Goal: Navigation & Orientation: Find specific page/section

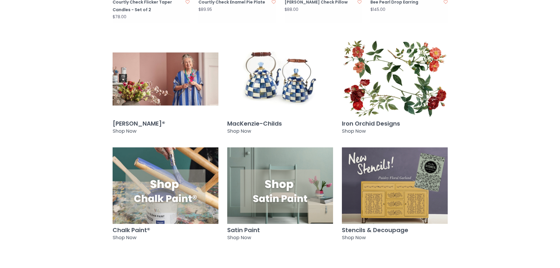
scroll to position [500, 0]
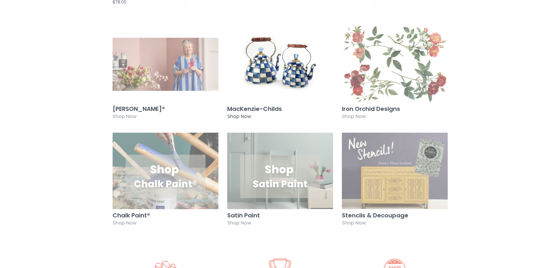
click at [280, 58] on img at bounding box center [280, 64] width 106 height 77
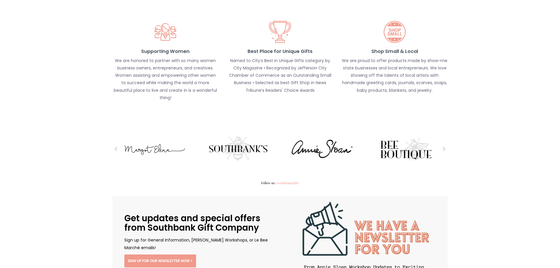
scroll to position [735, 0]
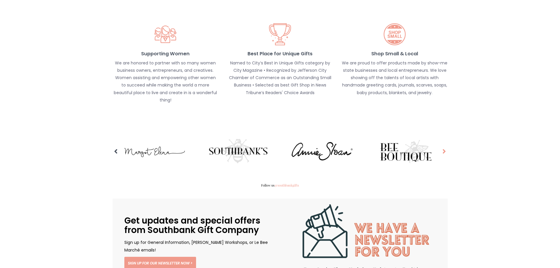
click at [445, 146] on span at bounding box center [445, 151] width 4 height 10
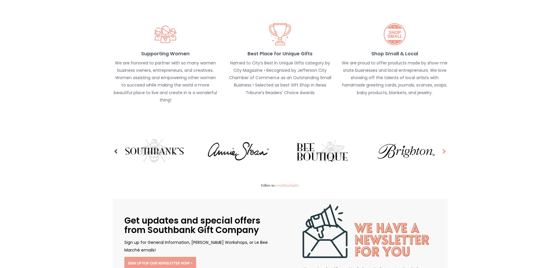
click at [445, 146] on span at bounding box center [445, 151] width 4 height 10
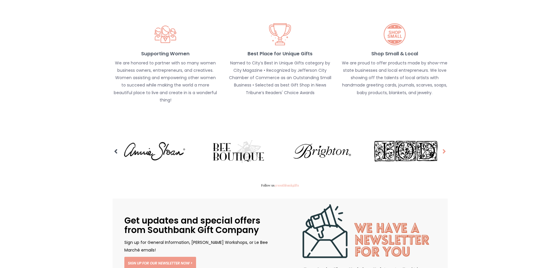
click at [445, 148] on icon at bounding box center [445, 151] width 4 height 7
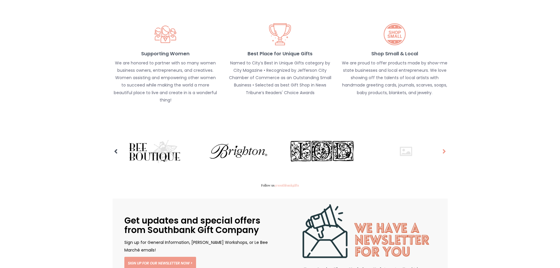
click at [445, 148] on icon at bounding box center [445, 151] width 4 height 7
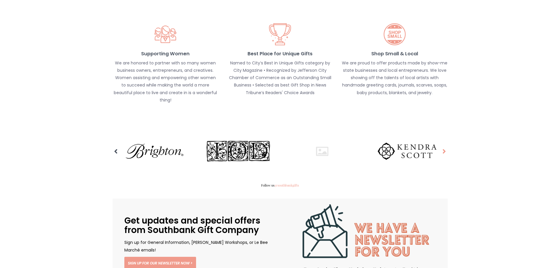
click at [445, 148] on icon at bounding box center [445, 151] width 4 height 7
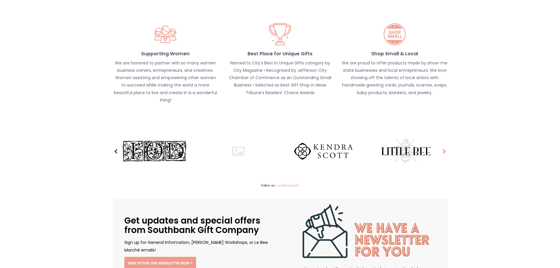
click at [445, 148] on icon at bounding box center [445, 151] width 4 height 7
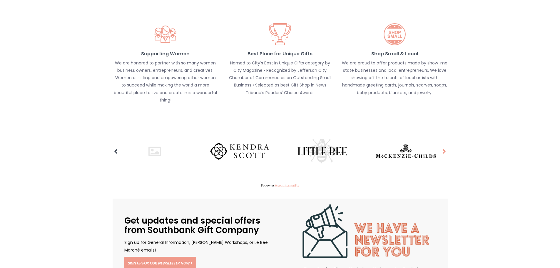
click at [445, 148] on icon at bounding box center [445, 151] width 4 height 7
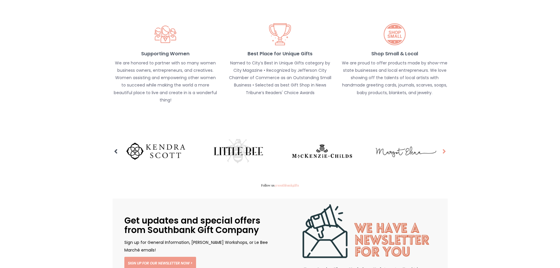
click at [445, 148] on icon at bounding box center [445, 151] width 4 height 7
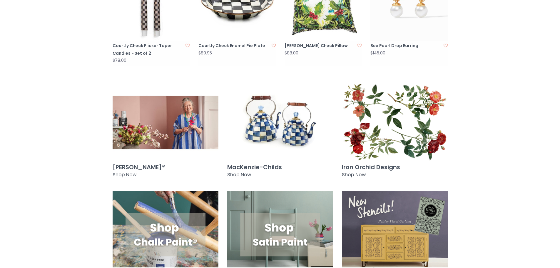
scroll to position [441, 0]
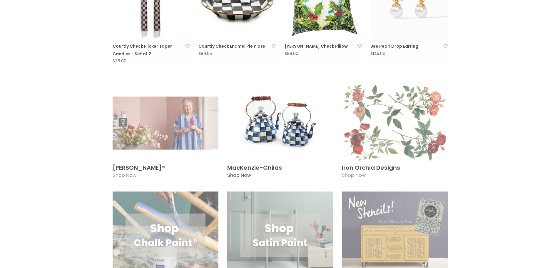
click at [254, 97] on img at bounding box center [280, 123] width 106 height 77
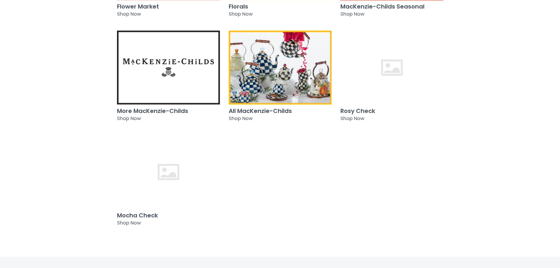
scroll to position [353, 0]
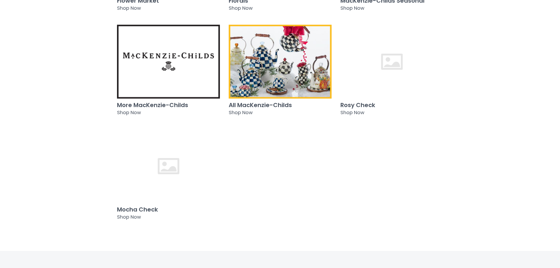
scroll to position [294, 0]
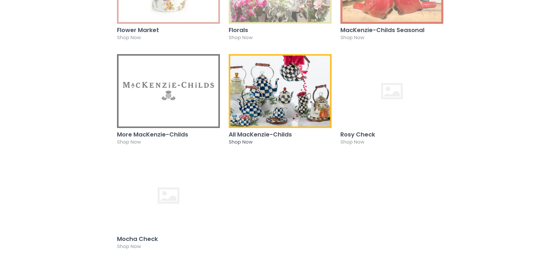
click at [263, 84] on img at bounding box center [280, 91] width 103 height 74
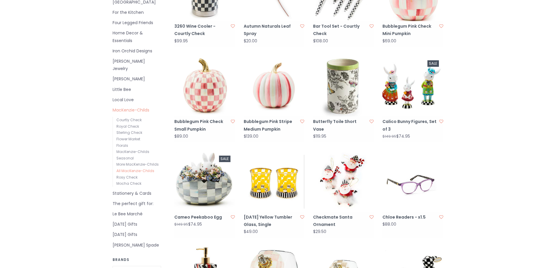
scroll to position [206, 0]
